Goal: Task Accomplishment & Management: Manage account settings

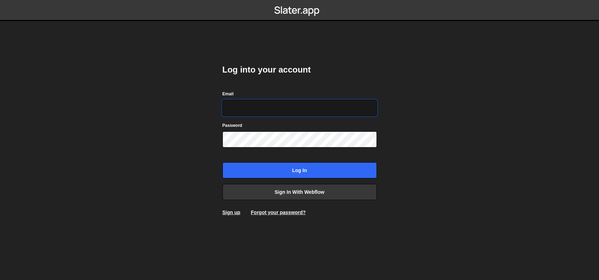
click at [254, 110] on input "Email" at bounding box center [299, 108] width 154 height 16
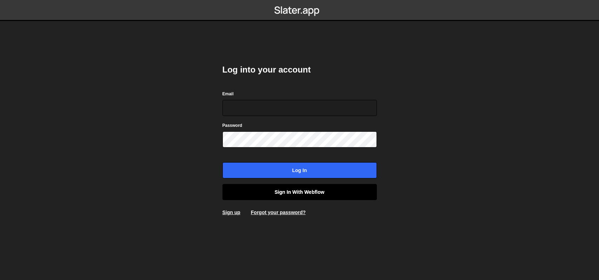
click at [269, 194] on link "Sign in with Webflow" at bounding box center [299, 192] width 154 height 16
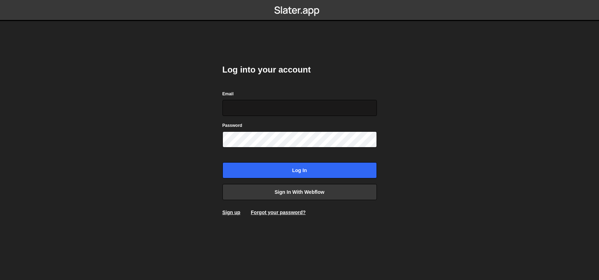
click at [253, 110] on input "Email" at bounding box center [299, 108] width 154 height 16
type input "[EMAIL_ADDRESS][DOMAIN_NAME]"
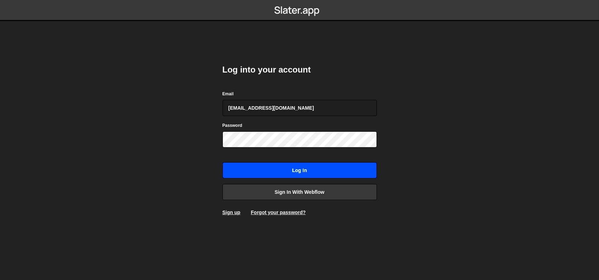
click at [265, 176] on input "Log in" at bounding box center [299, 170] width 154 height 16
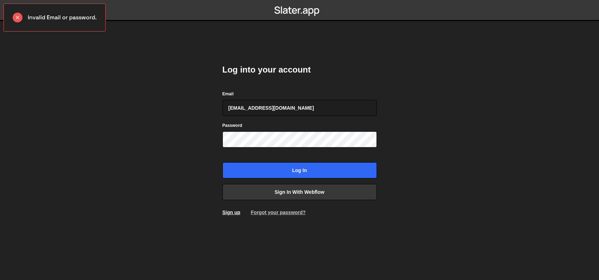
click at [284, 213] on link "Forgot your password?" at bounding box center [278, 213] width 55 height 6
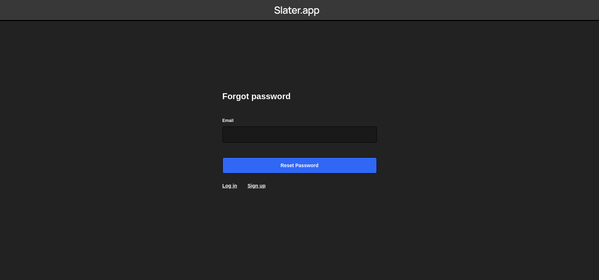
click at [287, 142] on input "Email" at bounding box center [299, 135] width 154 height 16
type input "ahsamimtiaz@gmail.com"
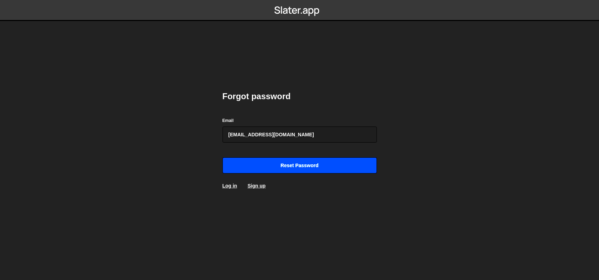
click at [281, 162] on input "Reset password" at bounding box center [299, 165] width 154 height 16
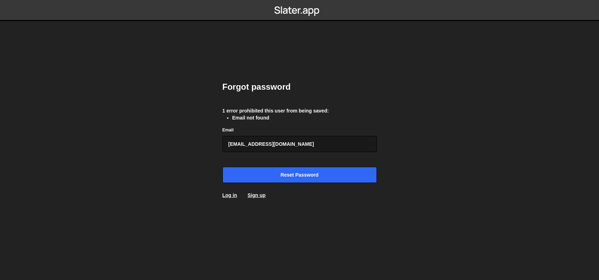
click at [268, 149] on input "[EMAIL_ADDRESS][DOMAIN_NAME]" at bounding box center [299, 144] width 154 height 16
click at [231, 193] on link "Log in" at bounding box center [229, 196] width 15 height 6
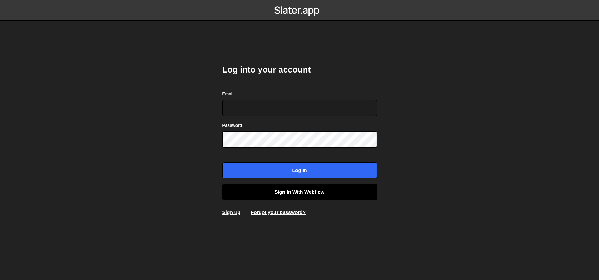
click at [262, 193] on link "Sign in with Webflow" at bounding box center [299, 192] width 154 height 16
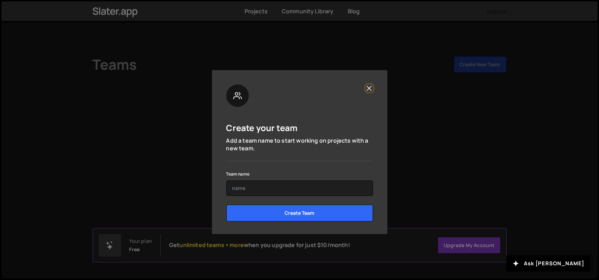
click at [368, 90] on button "Close" at bounding box center [368, 88] width 7 height 7
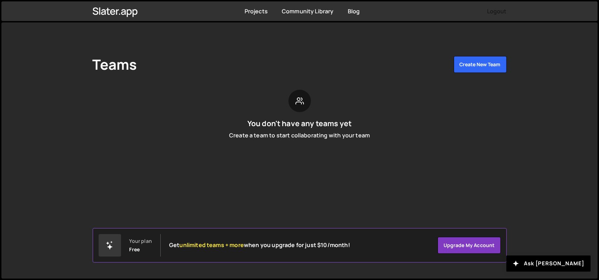
click at [267, 16] on div "Projects [GEOGRAPHIC_DATA] Blog Logout" at bounding box center [299, 11] width 435 height 20
click at [265, 15] on div "Projects" at bounding box center [255, 11] width 23 height 8
click at [260, 8] on link "Projects" at bounding box center [255, 11] width 23 height 8
